Goal: Task Accomplishment & Management: Manage account settings

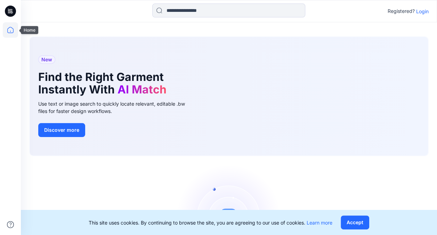
click at [10, 31] on icon at bounding box center [10, 31] width 0 height 1
click at [12, 13] on icon at bounding box center [10, 11] width 11 height 11
click at [422, 11] on p "Login" at bounding box center [423, 11] width 13 height 7
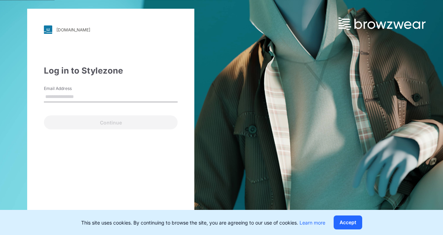
click at [109, 97] on input "Email Address" at bounding box center [111, 97] width 134 height 10
type input "**********"
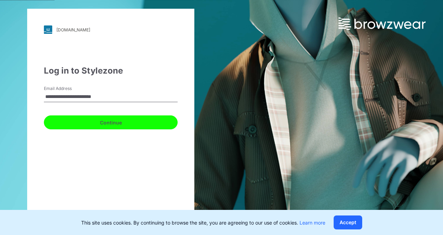
click at [117, 125] on button "Continue" at bounding box center [111, 122] width 134 height 14
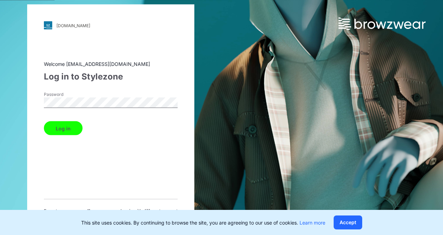
click at [70, 128] on button "Log in" at bounding box center [63, 128] width 39 height 14
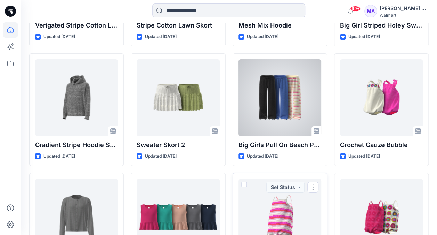
scroll to position [2418, 0]
